Goal: Information Seeking & Learning: Check status

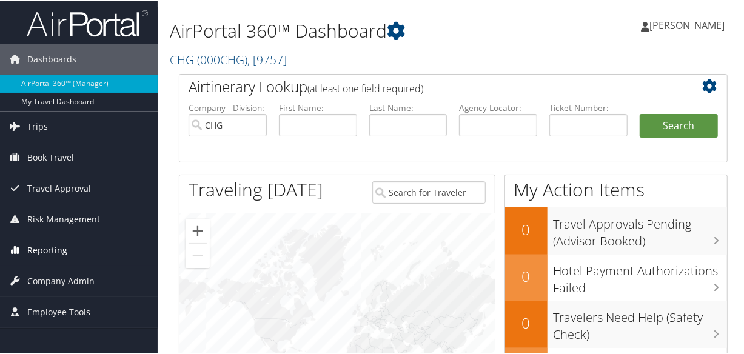
click at [36, 252] on span "Reporting" at bounding box center [47, 249] width 40 height 30
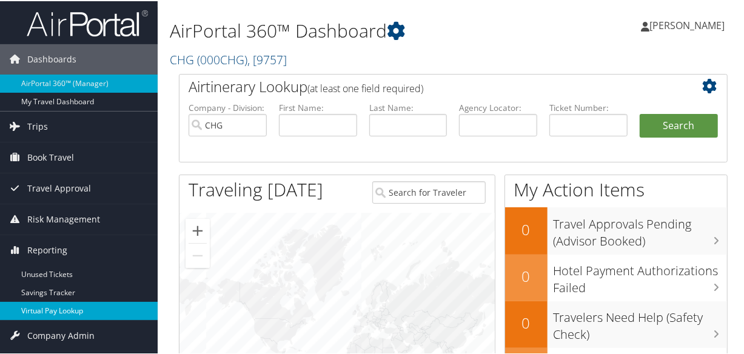
click at [45, 313] on link "Virtual Pay Lookup" at bounding box center [79, 310] width 158 height 18
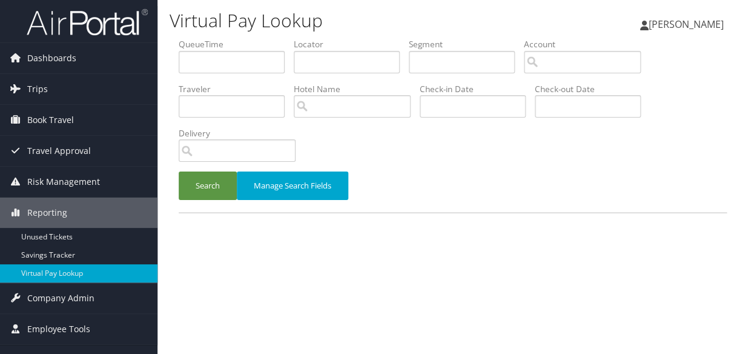
click at [310, 75] on li "Locator" at bounding box center [351, 60] width 115 height 44
click at [312, 52] on input "text" at bounding box center [347, 62] width 106 height 22
paste input "ENBEXK"
type input "ENBEXK"
click at [214, 180] on button "Search" at bounding box center [208, 185] width 58 height 28
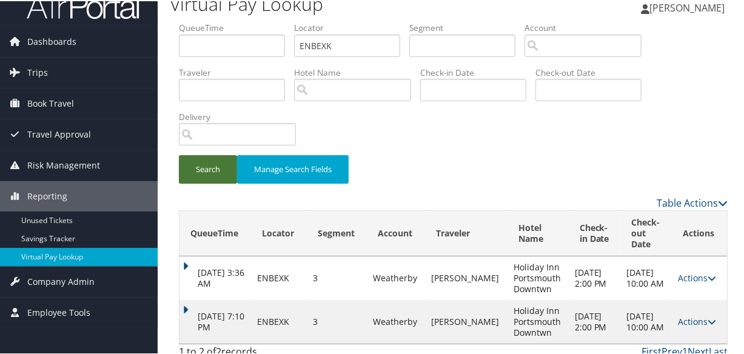
scroll to position [27, 0]
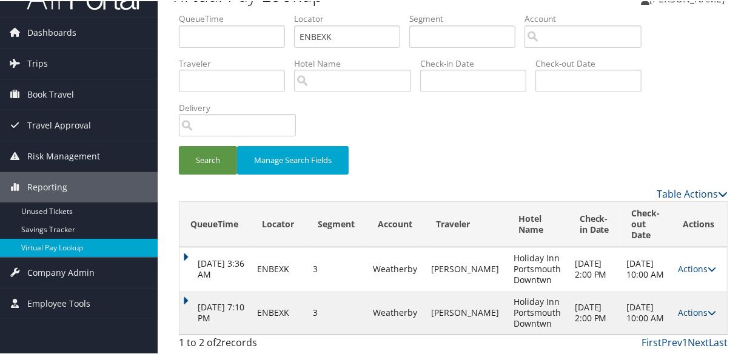
click at [191, 290] on td "Oct 8, 2025 7:10 PM" at bounding box center [215, 312] width 72 height 44
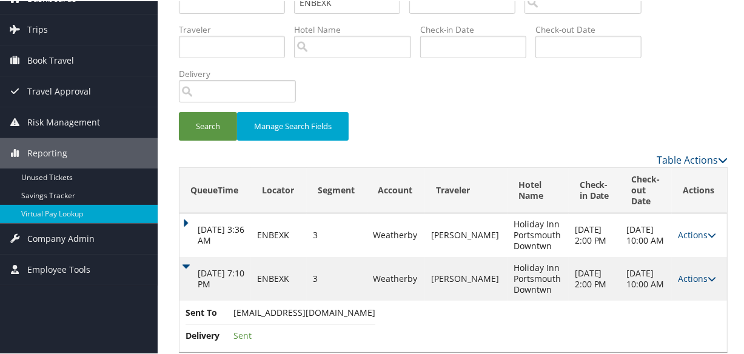
scroll to position [78, 0]
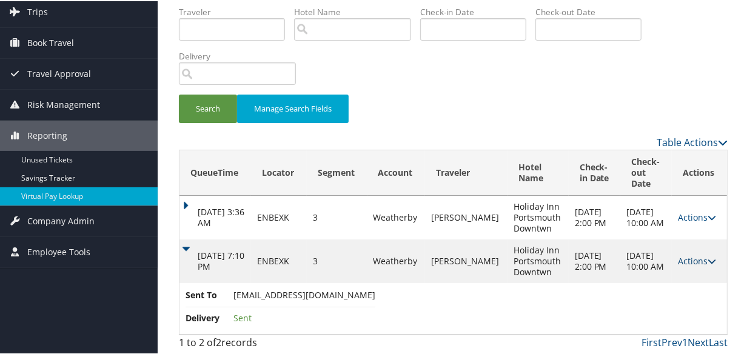
click at [683, 258] on link "Actions" at bounding box center [696, 260] width 38 height 12
click at [695, 302] on link "Logs" at bounding box center [698, 298] width 51 height 21
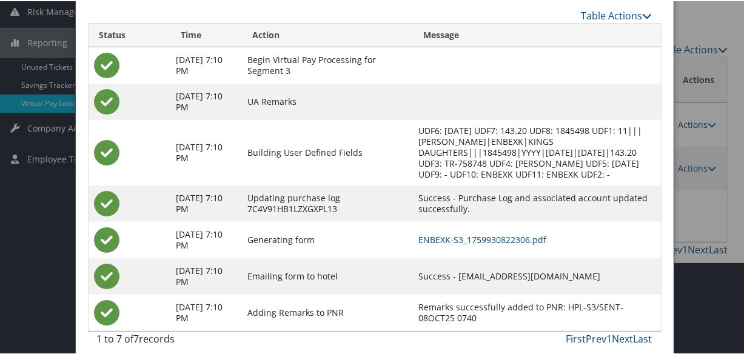
scroll to position [180, 0]
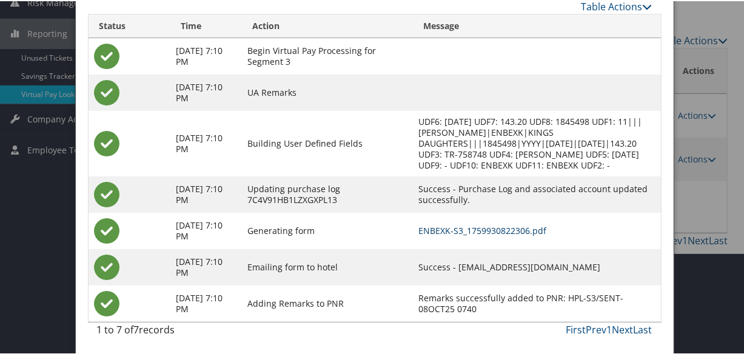
click at [494, 230] on link "ENBEXK-S3_1759930822306.pdf" at bounding box center [483, 230] width 128 height 12
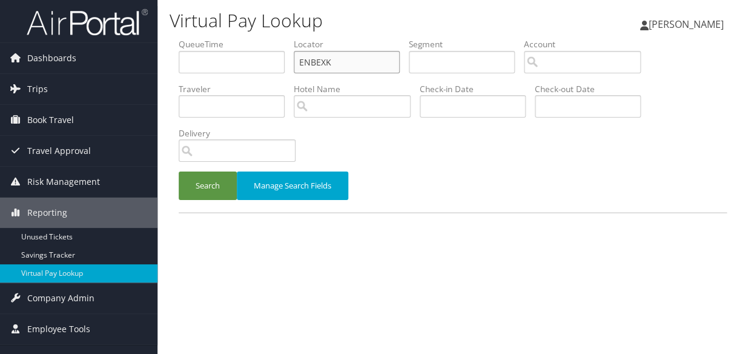
paste input "WKUZRV"
drag, startPoint x: 359, startPoint y: 61, endPoint x: 255, endPoint y: 83, distance: 106.6
click at [255, 38] on ul "QueueTime Locator WKUZRV Segment Account Traveler Hotel Name Check-in Date Chec…" at bounding box center [453, 38] width 548 height 0
type input "WKUZRV"
click at [184, 187] on button "Search" at bounding box center [208, 185] width 58 height 28
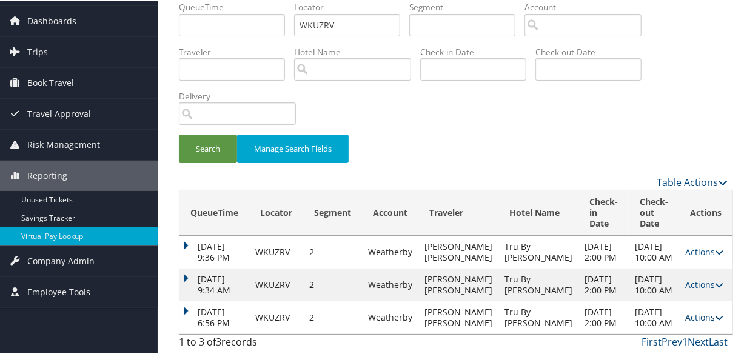
click at [695, 310] on link "Actions" at bounding box center [704, 316] width 38 height 12
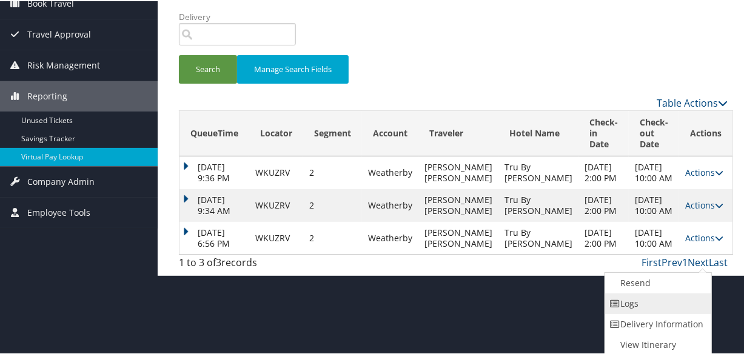
click at [659, 305] on link "Logs" at bounding box center [657, 302] width 104 height 21
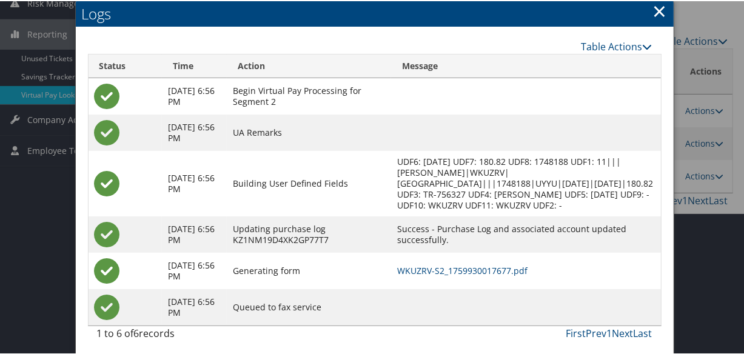
scroll to position [183, 0]
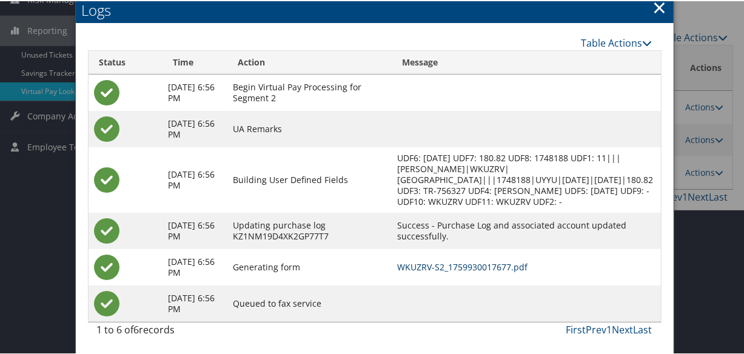
click at [485, 268] on link "WKUZRV-S2_1759930017677.pdf" at bounding box center [462, 266] width 130 height 12
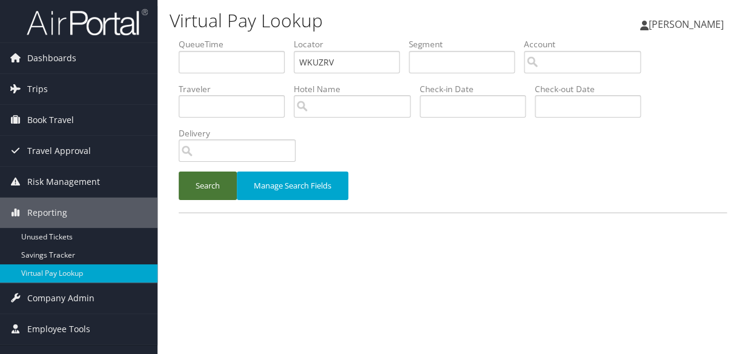
click at [209, 196] on button "Search" at bounding box center [208, 185] width 58 height 28
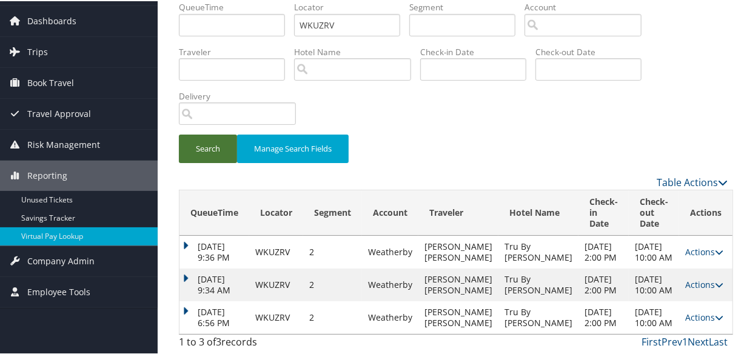
scroll to position [70, 0]
click at [176, 298] on div "QueueTime Locator WKUZRV Segment Account Traveler Hotel Name Check-in Date Chec…" at bounding box center [453, 177] width 567 height 354
click at [182, 300] on td "Oct 8, 2025 6:56 PM" at bounding box center [214, 316] width 70 height 33
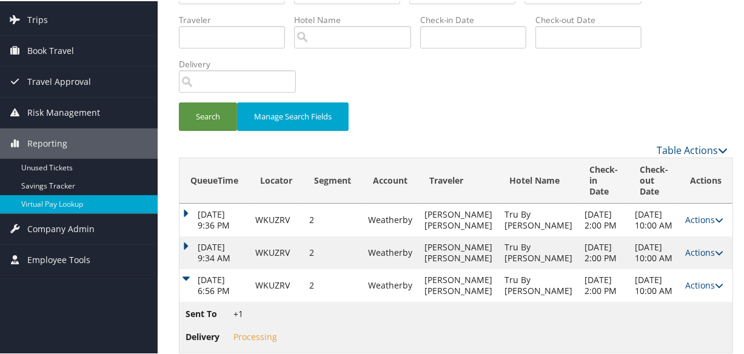
scroll to position [121, 0]
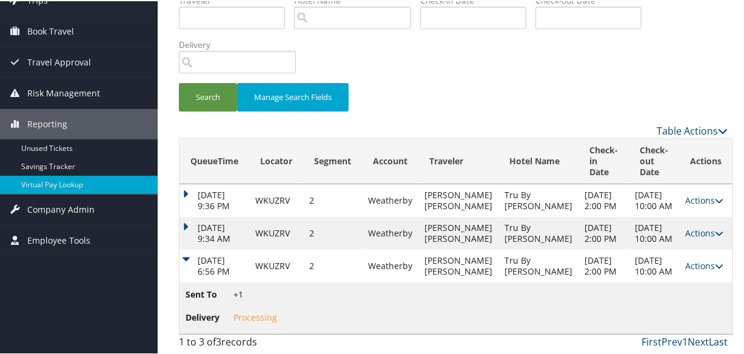
click at [708, 343] on link "Last" at bounding box center [717, 340] width 19 height 13
click at [712, 339] on link "Last" at bounding box center [717, 340] width 19 height 13
click at [194, 216] on td "[DATE] 9:34 AM" at bounding box center [214, 232] width 70 height 33
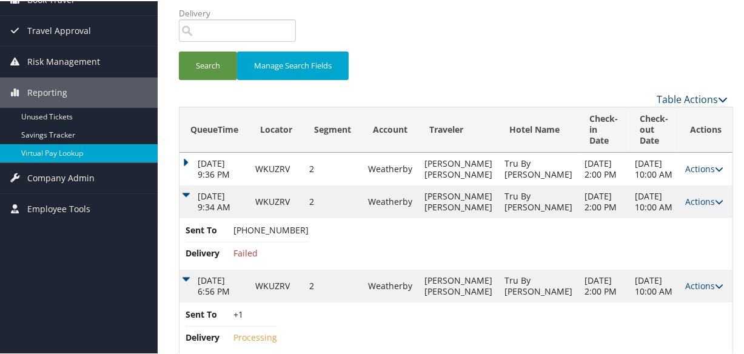
click at [199, 170] on td "[DATE] 9:36 PM" at bounding box center [214, 167] width 70 height 33
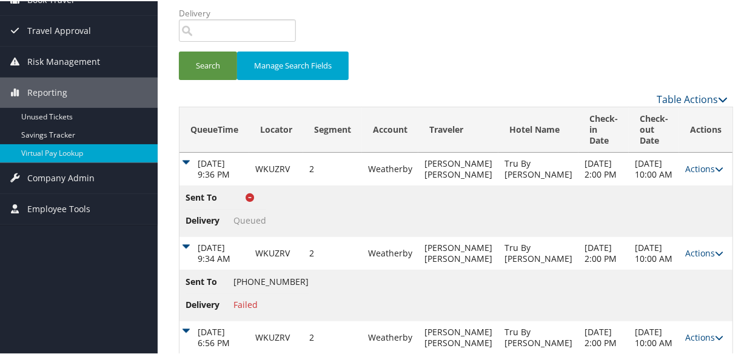
click at [515, 76] on div "Search Manage Search Fields" at bounding box center [453, 70] width 567 height 41
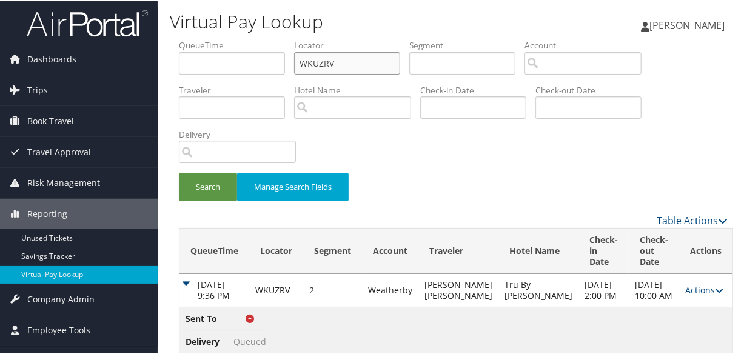
click at [333, 58] on input "WKUZRV" at bounding box center [347, 62] width 106 height 22
click at [206, 185] on button "Search" at bounding box center [208, 185] width 58 height 28
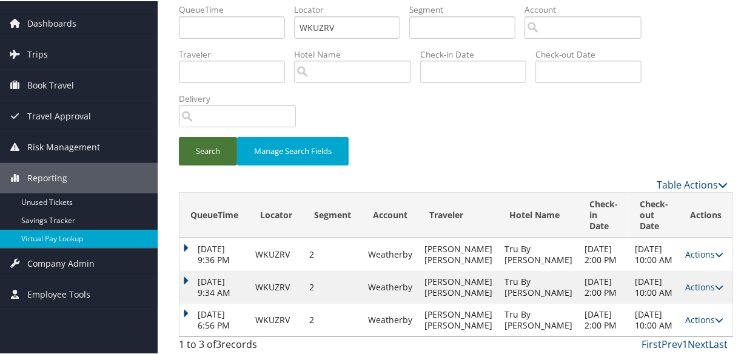
scroll to position [70, 0]
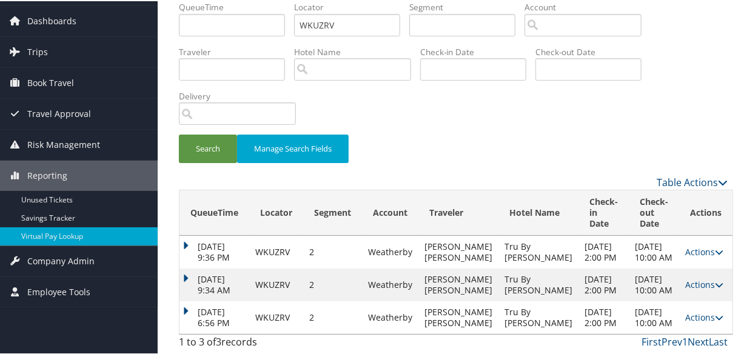
click at [206, 300] on td "[DATE] 6:56 PM" at bounding box center [214, 316] width 70 height 33
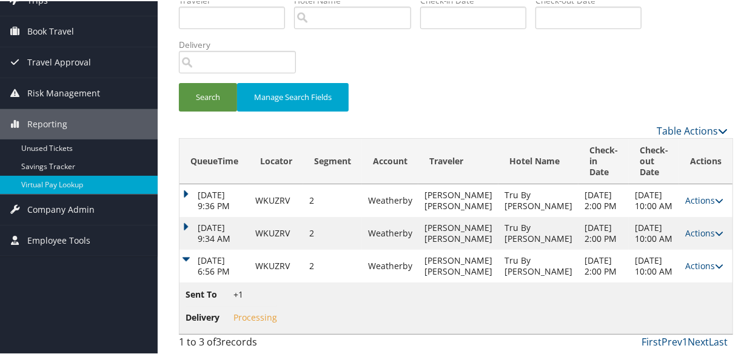
scroll to position [121, 0]
click at [188, 248] on td "[DATE] 6:56 PM" at bounding box center [214, 264] width 70 height 33
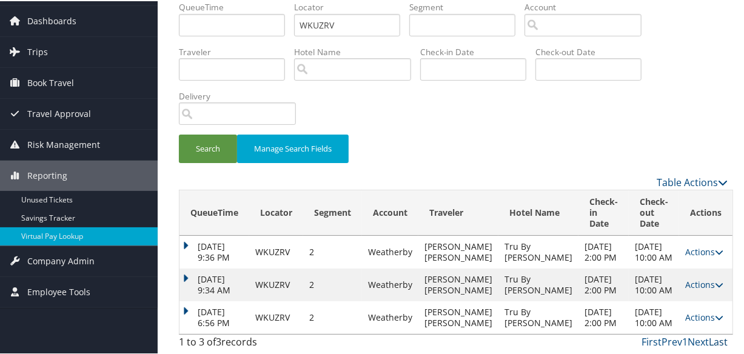
click at [711, 339] on link "Last" at bounding box center [717, 340] width 19 height 13
click at [674, 339] on link "Prev" at bounding box center [671, 340] width 21 height 13
click at [633, 339] on div "First Prev 1 Next Last" at bounding box center [524, 340] width 407 height 15
click at [642, 339] on link "First" at bounding box center [651, 340] width 20 height 13
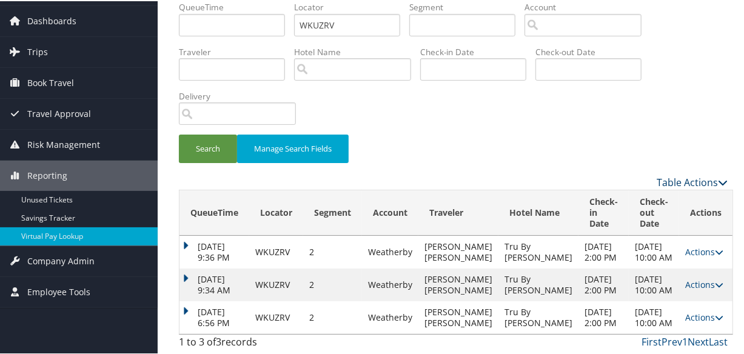
click at [717, 176] on icon at bounding box center [722, 181] width 10 height 10
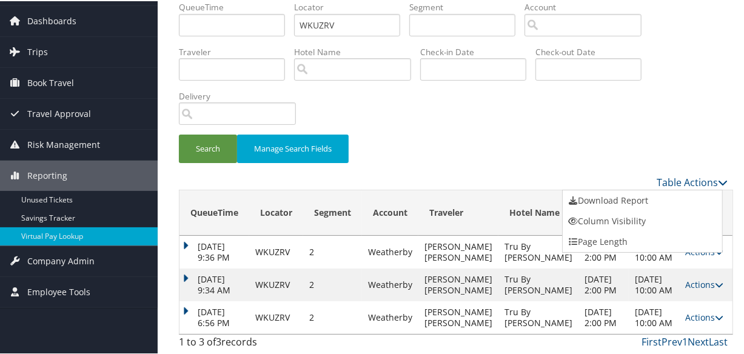
click at [482, 62] on div at bounding box center [374, 177] width 748 height 354
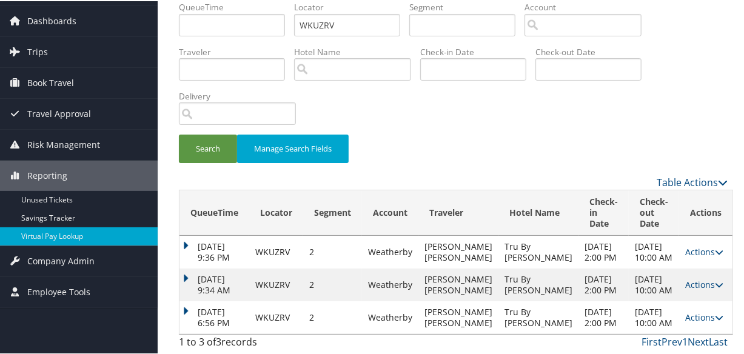
click at [193, 235] on td "[DATE] 9:36 PM" at bounding box center [214, 251] width 70 height 33
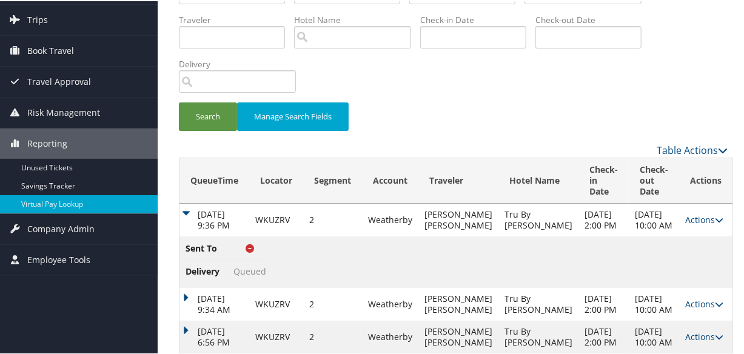
click at [193, 212] on td "[DATE] 9:36 PM" at bounding box center [214, 218] width 70 height 33
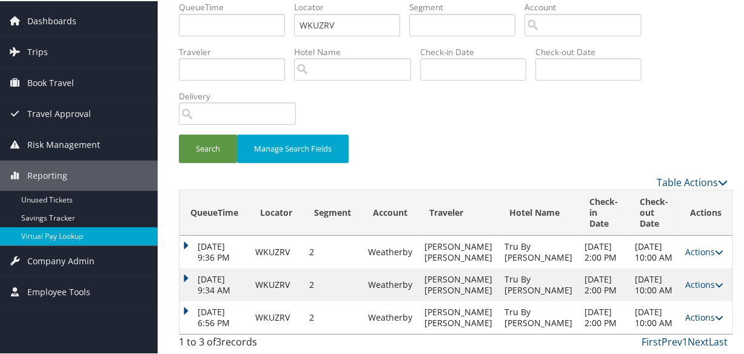
click at [687, 310] on link "Actions" at bounding box center [704, 316] width 38 height 12
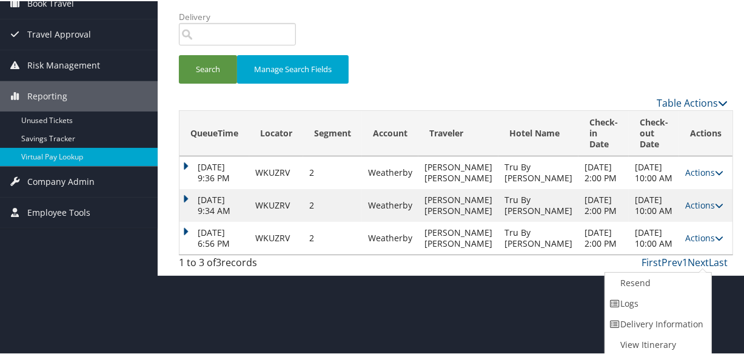
click at [410, 268] on div "First Prev 1 Next Last" at bounding box center [524, 261] width 407 height 15
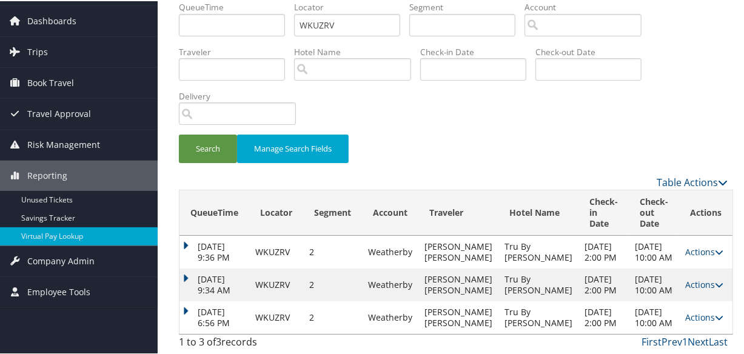
click at [196, 349] on div "1 to 3 of 3 records" at bounding box center [241, 343] width 124 height 21
click at [216, 345] on div "1 to 3 of 3 records" at bounding box center [241, 343] width 124 height 21
click at [699, 339] on link "Next" at bounding box center [697, 340] width 21 height 13
click at [722, 337] on link "Last" at bounding box center [717, 340] width 19 height 13
click at [715, 341] on link "Last" at bounding box center [717, 340] width 19 height 13
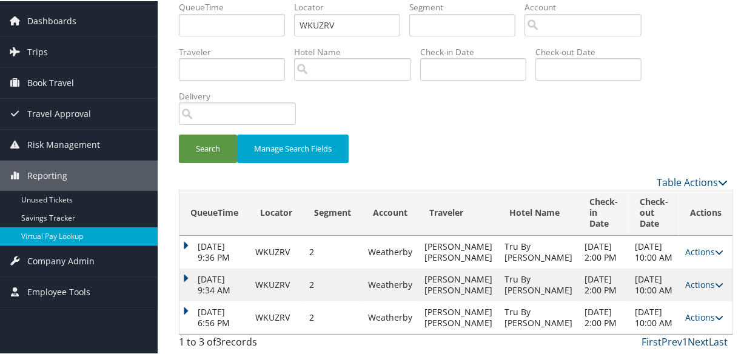
click at [687, 344] on link "Next" at bounding box center [697, 340] width 21 height 13
click at [670, 344] on link "Prev" at bounding box center [671, 340] width 21 height 13
click at [668, 341] on link "Prev" at bounding box center [671, 340] width 21 height 13
click at [647, 338] on link "First" at bounding box center [651, 340] width 20 height 13
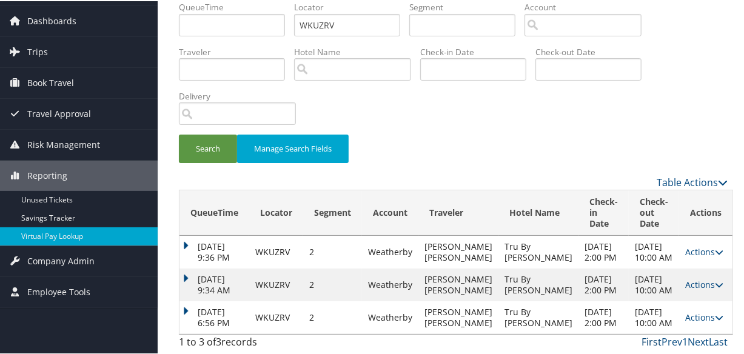
click at [647, 338] on link "First" at bounding box center [651, 340] width 20 height 13
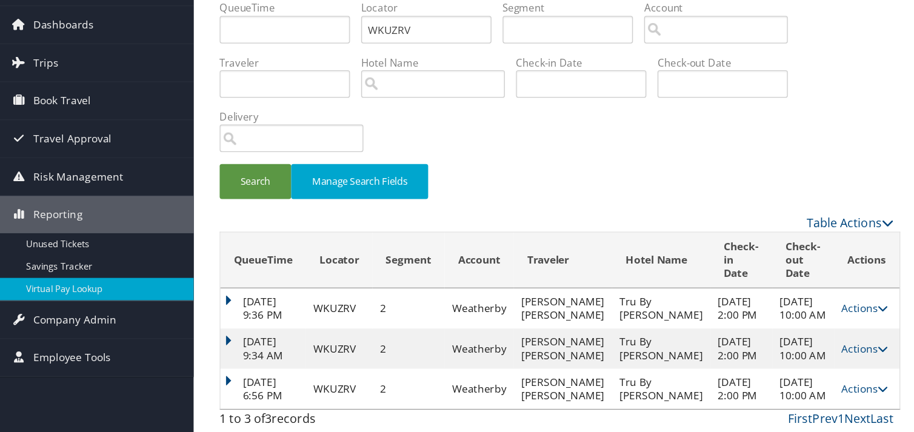
scroll to position [0, 0]
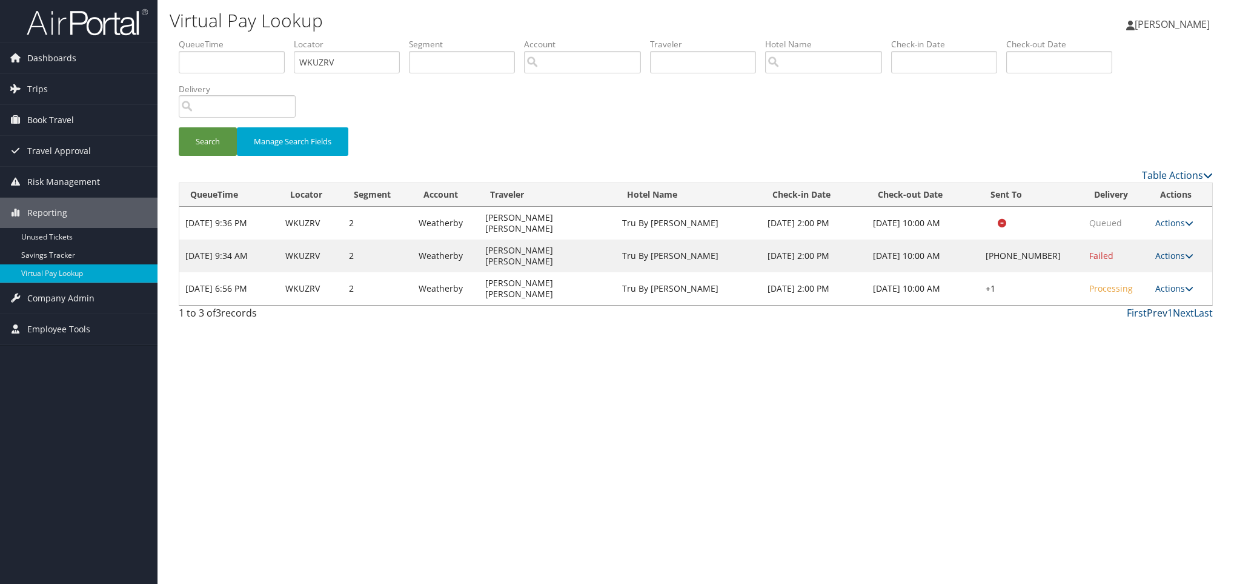
click at [748, 306] on link "Prev" at bounding box center [1157, 312] width 21 height 13
click at [748, 306] on link "First" at bounding box center [1137, 312] width 20 height 13
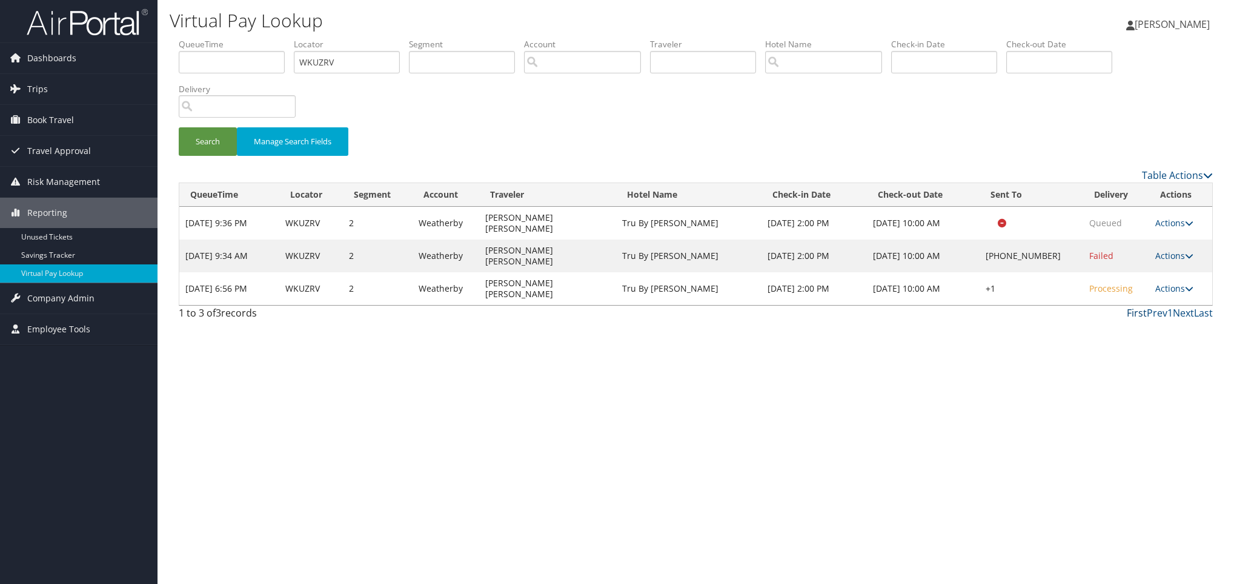
click at [748, 306] on link "First" at bounding box center [1137, 312] width 20 height 13
click at [748, 306] on link "Prev" at bounding box center [1157, 312] width 21 height 13
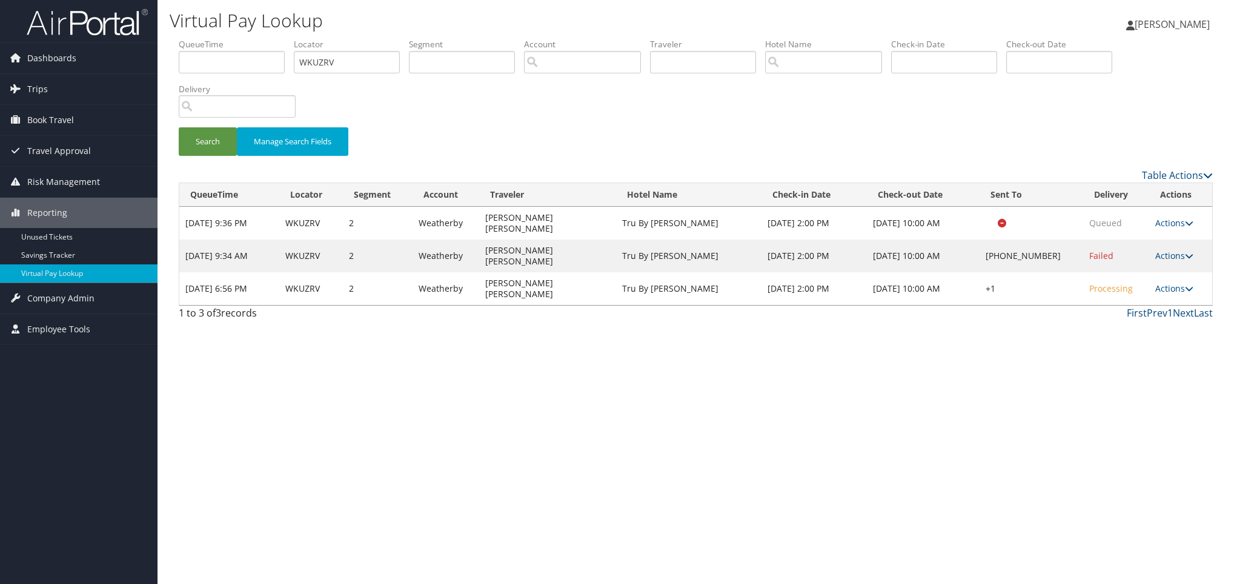
click at [748, 306] on link "1" at bounding box center [1170, 312] width 5 height 13
drag, startPoint x: 1171, startPoint y: 277, endPoint x: 1194, endPoint y: 277, distance: 23.6
click at [748, 306] on link "1" at bounding box center [1170, 312] width 5 height 13
click at [748, 306] on link "Last" at bounding box center [1203, 312] width 19 height 13
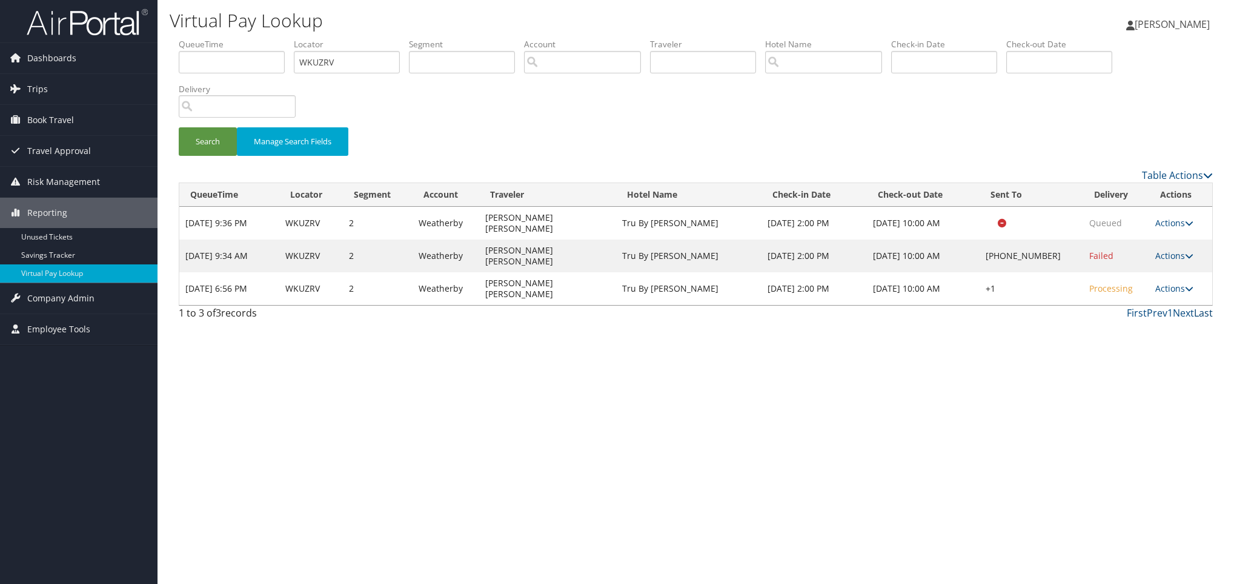
click at [748, 306] on link "Last" at bounding box center [1203, 312] width 19 height 13
click at [261, 305] on div "1 to 3 of 3 records" at bounding box center [301, 315] width 245 height 21
click at [248, 305] on div "1 to 3 of 3 records" at bounding box center [301, 315] width 245 height 21
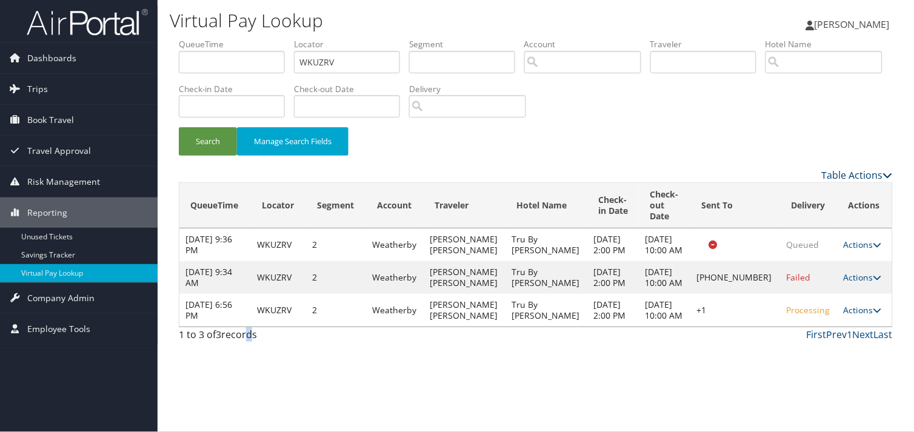
click at [748, 178] on link "Table Actions" at bounding box center [857, 174] width 71 height 13
click at [748, 122] on div at bounding box center [457, 216] width 914 height 432
click at [748, 341] on link "Next" at bounding box center [863, 334] width 21 height 13
click at [748, 341] on link "Last" at bounding box center [883, 334] width 19 height 13
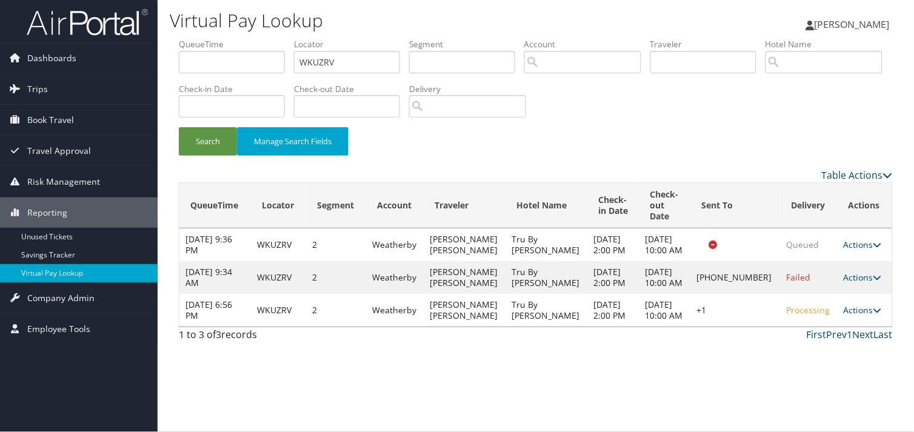
click at [748, 341] on link "Last" at bounding box center [883, 334] width 19 height 13
click at [748, 341] on link "First" at bounding box center [817, 334] width 20 height 13
click at [748, 316] on link "Actions" at bounding box center [863, 310] width 38 height 12
click at [748, 342] on div "First Prev 1 Next Last" at bounding box center [627, 334] width 531 height 15
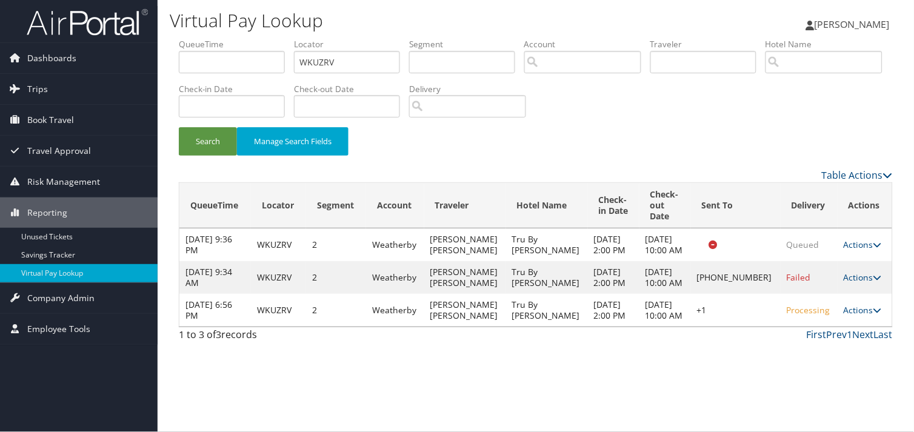
click at [748, 327] on td "Processing" at bounding box center [808, 310] width 57 height 33
drag, startPoint x: 770, startPoint y: 336, endPoint x: 821, endPoint y: 336, distance: 50.9
click at [748, 327] on td "Processing" at bounding box center [808, 310] width 57 height 33
drag, startPoint x: 821, startPoint y: 336, endPoint x: 668, endPoint y: 402, distance: 166.4
click at [664, 353] on div "Virtual Pay Lookup [PERSON_NAME] [PERSON_NAME] My Settings Travel Agency Contac…" at bounding box center [536, 216] width 756 height 432
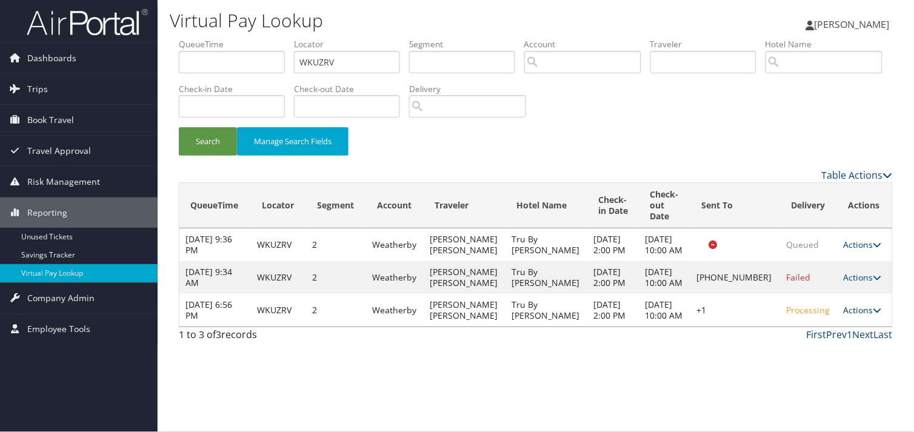
click at [748, 316] on link "Actions" at bounding box center [863, 310] width 38 height 12
click at [748, 353] on link "Logs" at bounding box center [821, 375] width 104 height 21
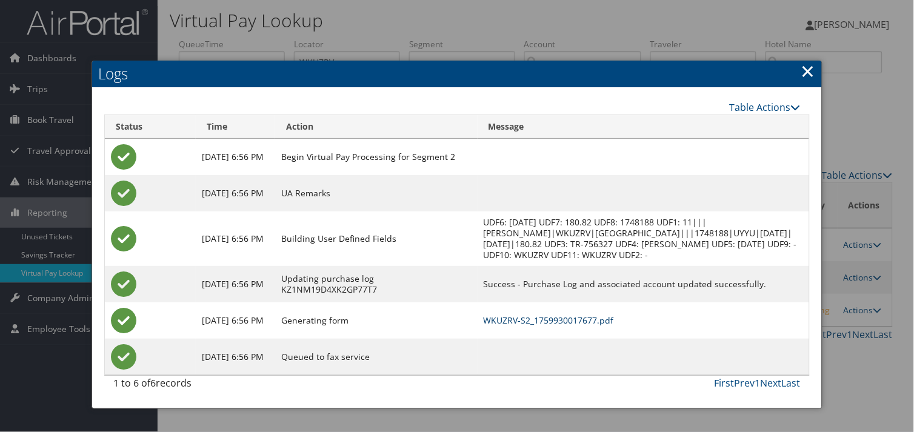
click at [560, 325] on link "WKUZRV-S2_1759930017677.pdf" at bounding box center [549, 320] width 130 height 12
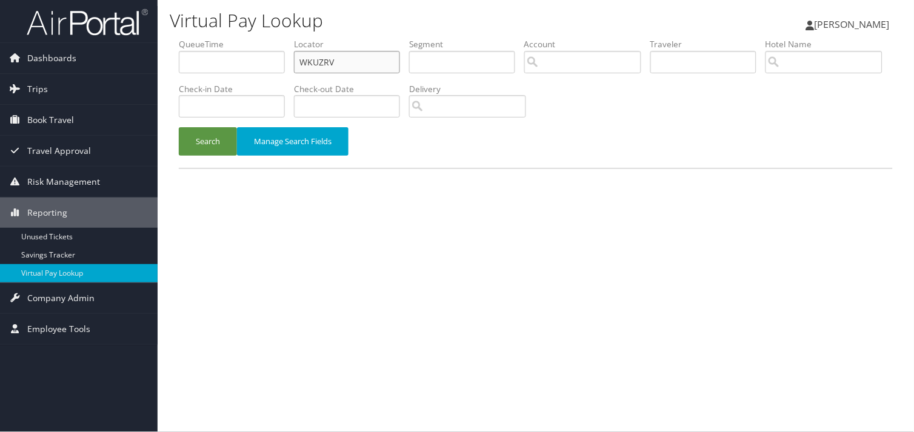
paste input "CEBHNZ"
drag, startPoint x: 329, startPoint y: 64, endPoint x: 244, endPoint y: 75, distance: 86.1
click at [244, 38] on ul "QueueTime Locator CEBHNZ Segment Account Traveler Hotel Name Check-in Date Chec…" at bounding box center [536, 38] width 714 height 0
type input "CEBHNZ"
click at [195, 144] on button "Search" at bounding box center [208, 141] width 58 height 28
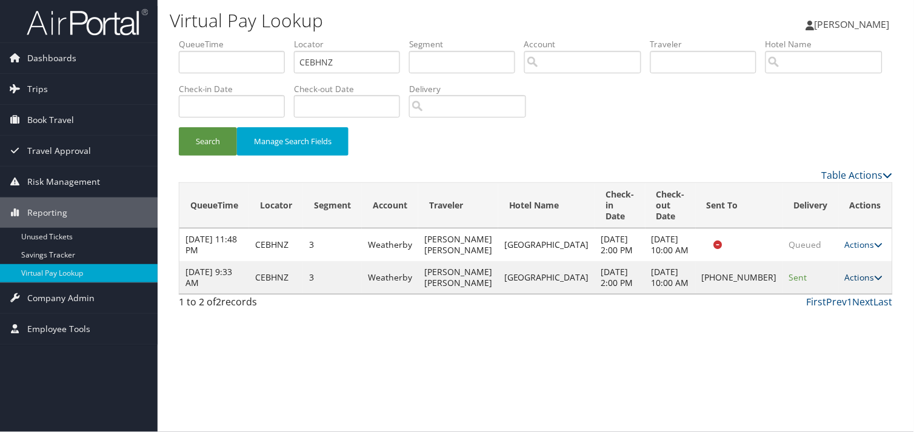
click at [847, 283] on link "Actions" at bounding box center [864, 277] width 38 height 12
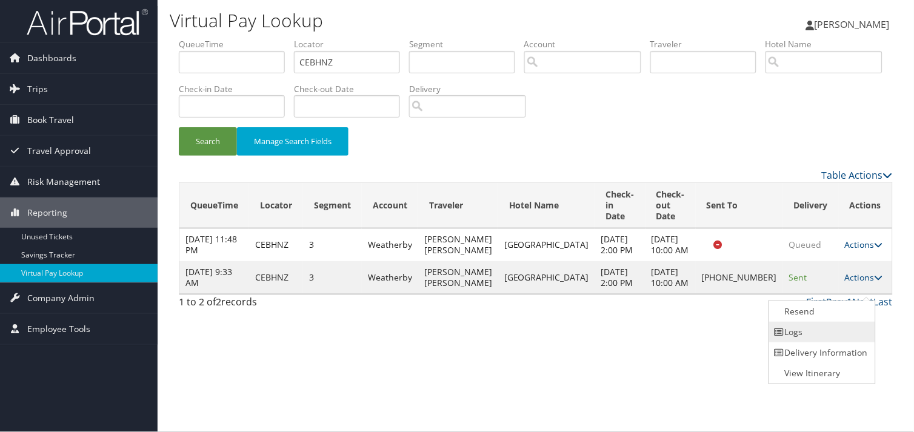
click at [802, 331] on link "Logs" at bounding box center [821, 332] width 104 height 21
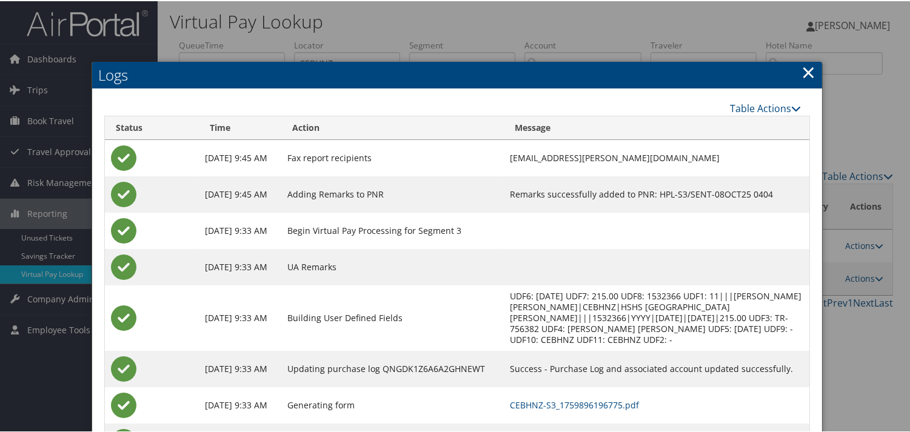
scroll to position [50, 0]
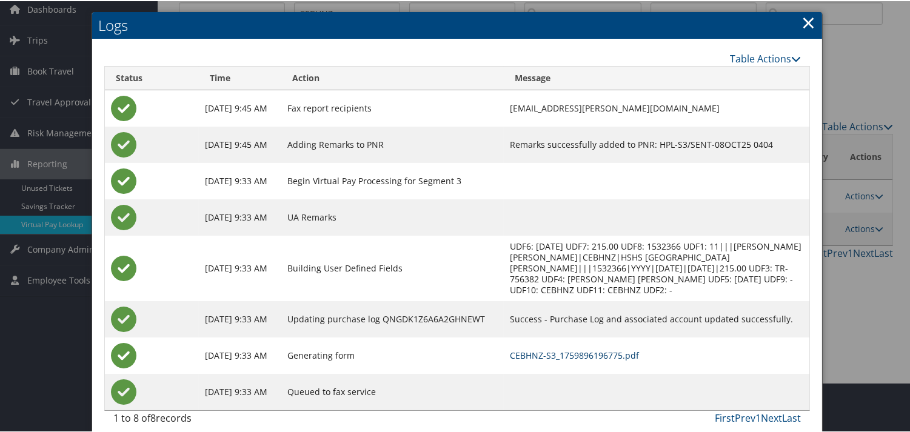
click at [562, 348] on link "CEBHNZ-S3_1759896196775.pdf" at bounding box center [574, 354] width 129 height 12
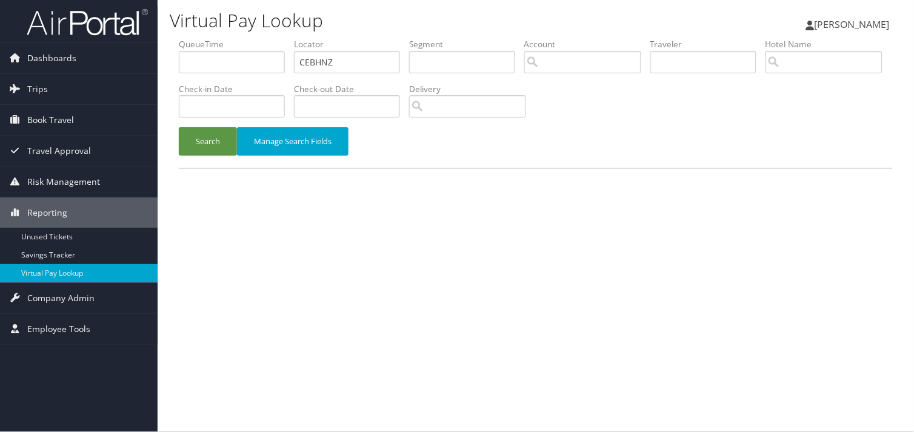
click at [207, 38] on ul "QueueTime Locator CEBHNZ Segment Account Traveler Hotel Name Check-in Date Chec…" at bounding box center [536, 38] width 714 height 0
click at [204, 135] on button "Search" at bounding box center [208, 141] width 58 height 28
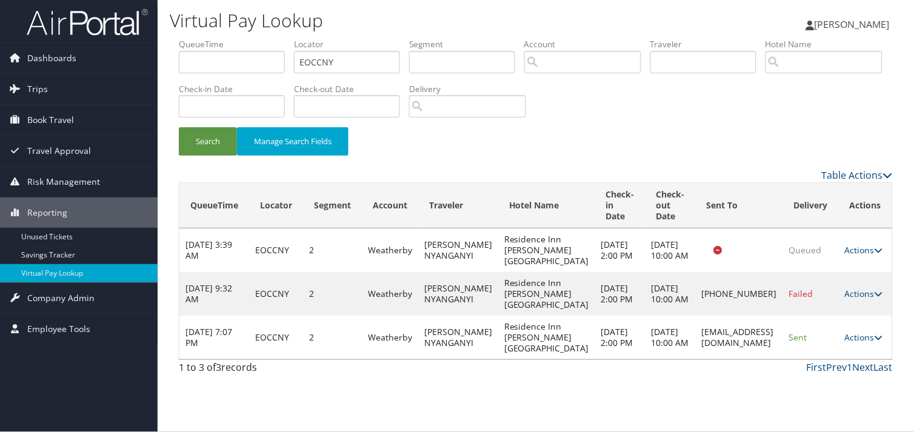
click at [862, 343] on td "Actions Resend Logs View Itinerary" at bounding box center [865, 338] width 53 height 44
drag, startPoint x: 370, startPoint y: 59, endPoint x: 262, endPoint y: 72, distance: 109.2
click at [263, 38] on ul "QueueTime Locator EOCCNY Segment Account Traveler Hotel Name Check-in Date Chec…" at bounding box center [536, 38] width 714 height 0
paste input "WKUZRV"
click at [222, 148] on button "Search" at bounding box center [208, 141] width 58 height 28
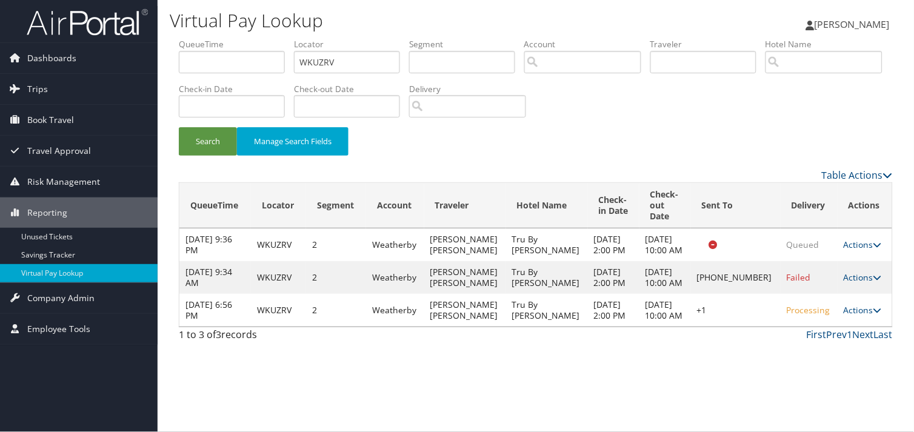
drag, startPoint x: 352, startPoint y: 35, endPoint x: 350, endPoint y: 48, distance: 14.1
click at [350, 45] on div "Virtual Pay Lookup [PERSON_NAME] [PERSON_NAME] My Settings Travel Agency Contac…" at bounding box center [536, 216] width 756 height 432
paste input "OOEGMF"
drag, startPoint x: 342, startPoint y: 58, endPoint x: 281, endPoint y: 70, distance: 63.1
click at [281, 38] on ul "QueueTime Locator OOEGMF Segment Account Traveler Hotel Name Check-in Date Chec…" at bounding box center [536, 38] width 714 height 0
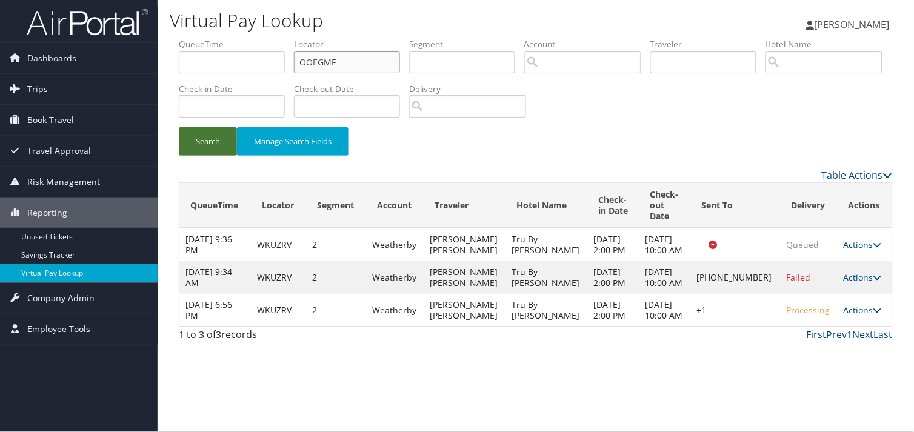
type input "OOEGMF"
click at [217, 152] on button "Search" at bounding box center [208, 141] width 58 height 28
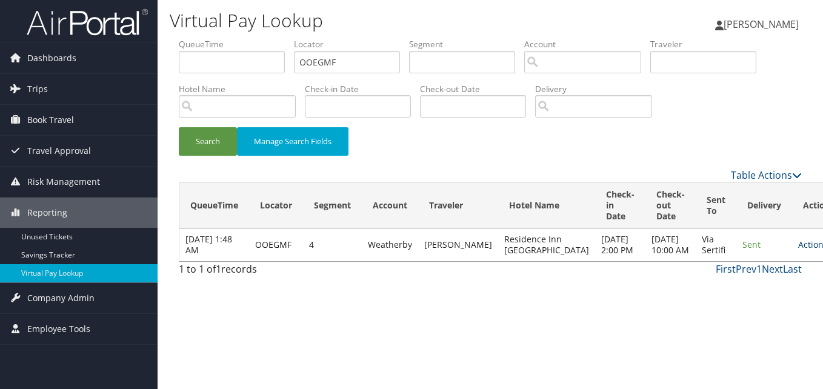
click at [798, 250] on link "Actions" at bounding box center [817, 245] width 38 height 12
click at [748, 299] on link "View Itinerary" at bounding box center [749, 309] width 76 height 21
click at [798, 248] on link "Actions" at bounding box center [817, 245] width 38 height 12
click at [751, 284] on link "Logs" at bounding box center [749, 288] width 76 height 21
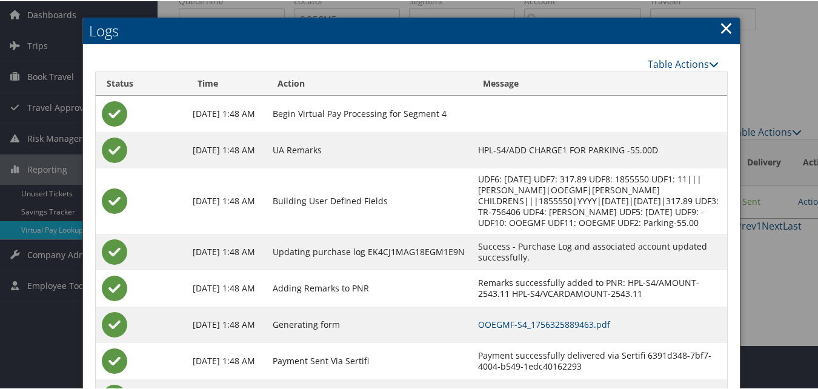
scroll to position [104, 0]
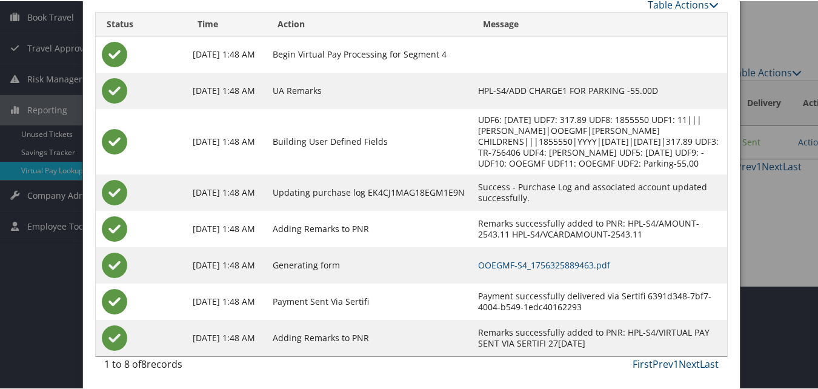
click at [494, 276] on td "OOEGMF-S4_1756325889463.pdf" at bounding box center [600, 264] width 256 height 36
click at [494, 264] on link "OOEGMF-S4_1756325889463.pdf" at bounding box center [544, 264] width 132 height 12
